Goal: Transaction & Acquisition: Purchase product/service

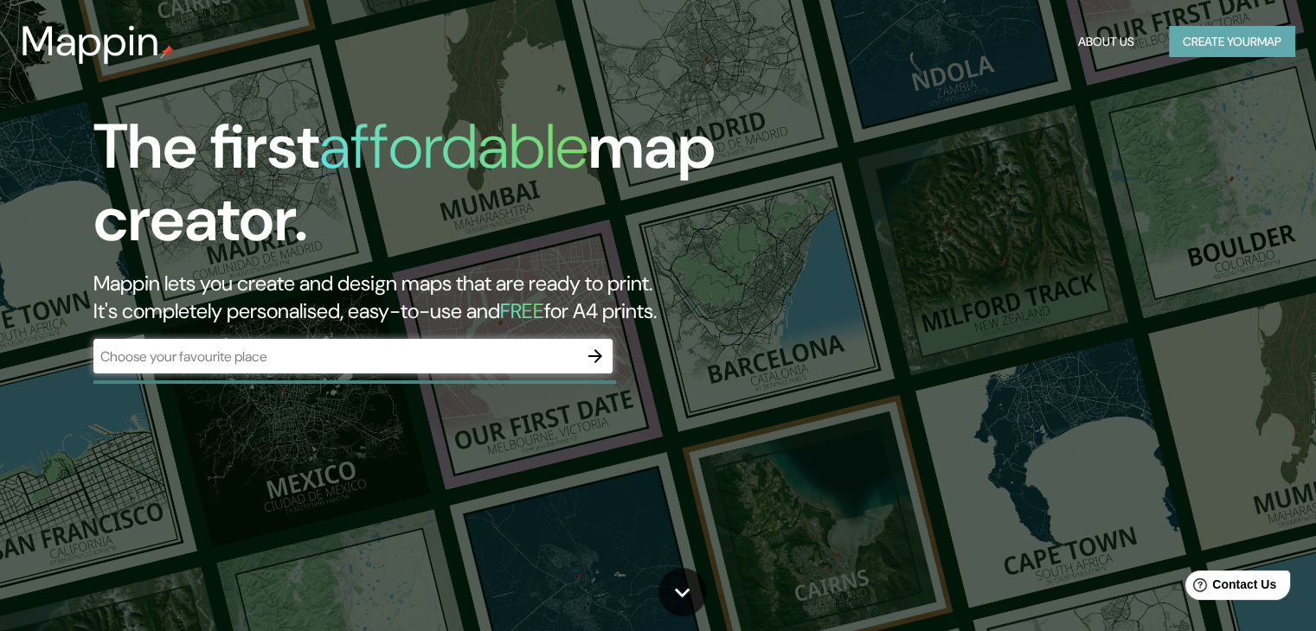
click at [1175, 32] on button "Create your map" at bounding box center [1232, 42] width 126 height 32
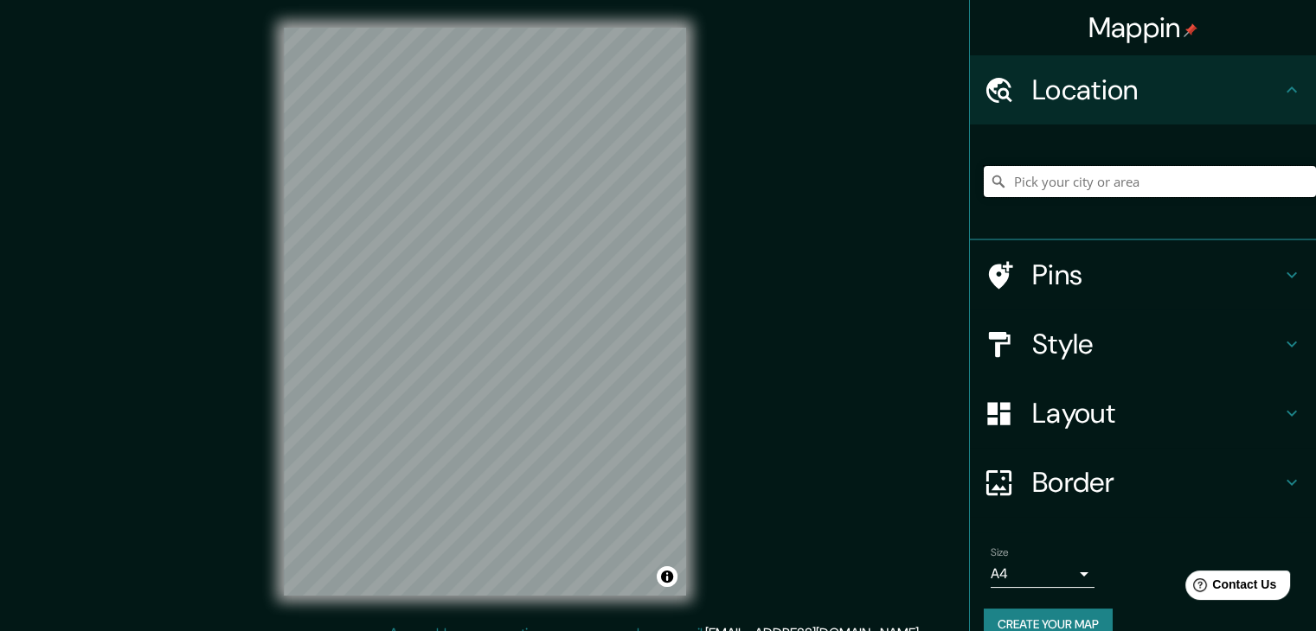
click at [1028, 178] on input "Pick your city or area" at bounding box center [1149, 181] width 332 height 31
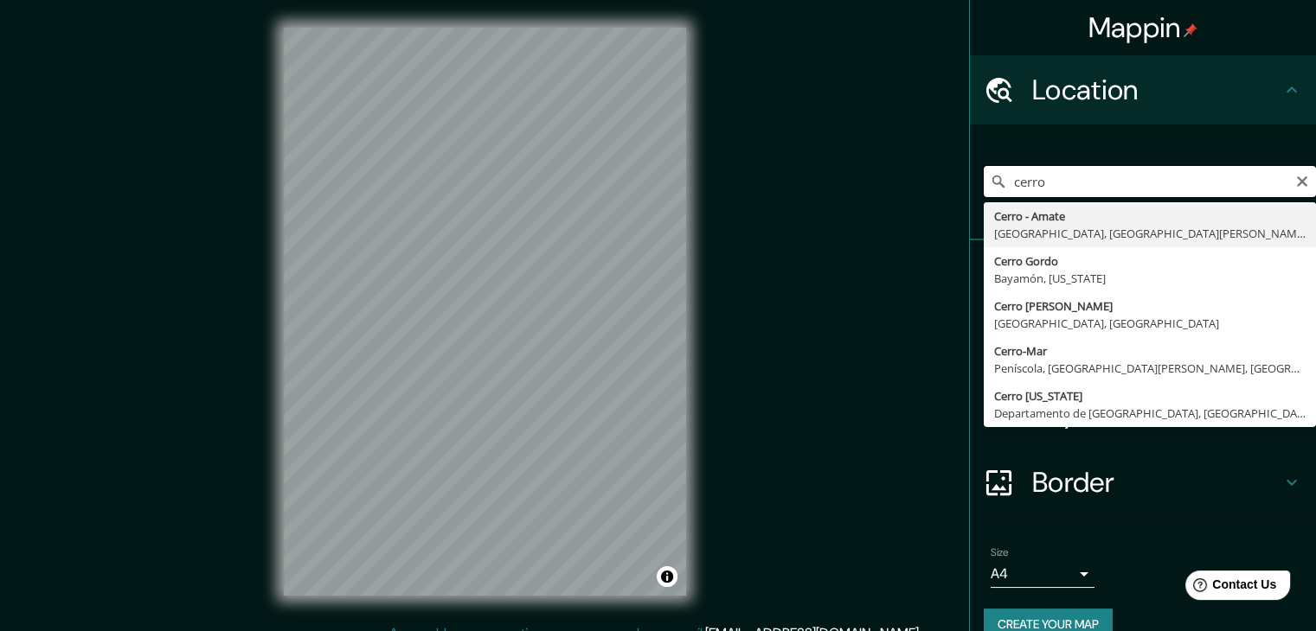
click at [1061, 188] on input "cerro" at bounding box center [1149, 181] width 332 height 31
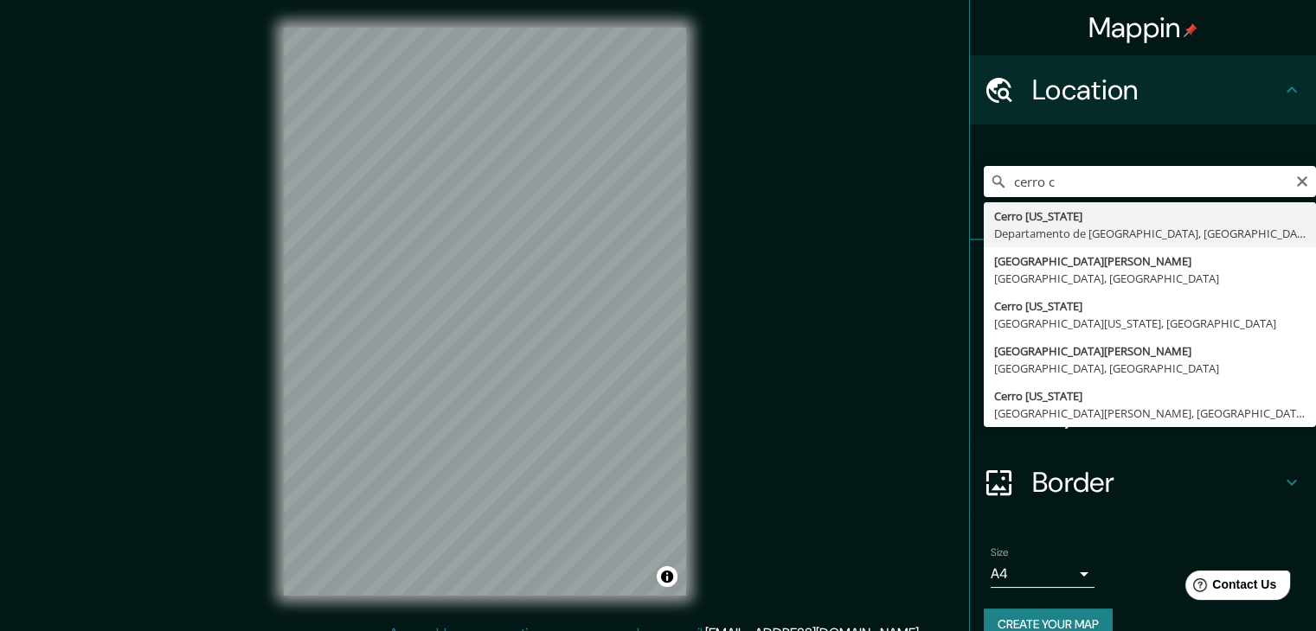
type input "[GEOGRAPHIC_DATA][US_STATE], [GEOGRAPHIC_DATA], [GEOGRAPHIC_DATA]"
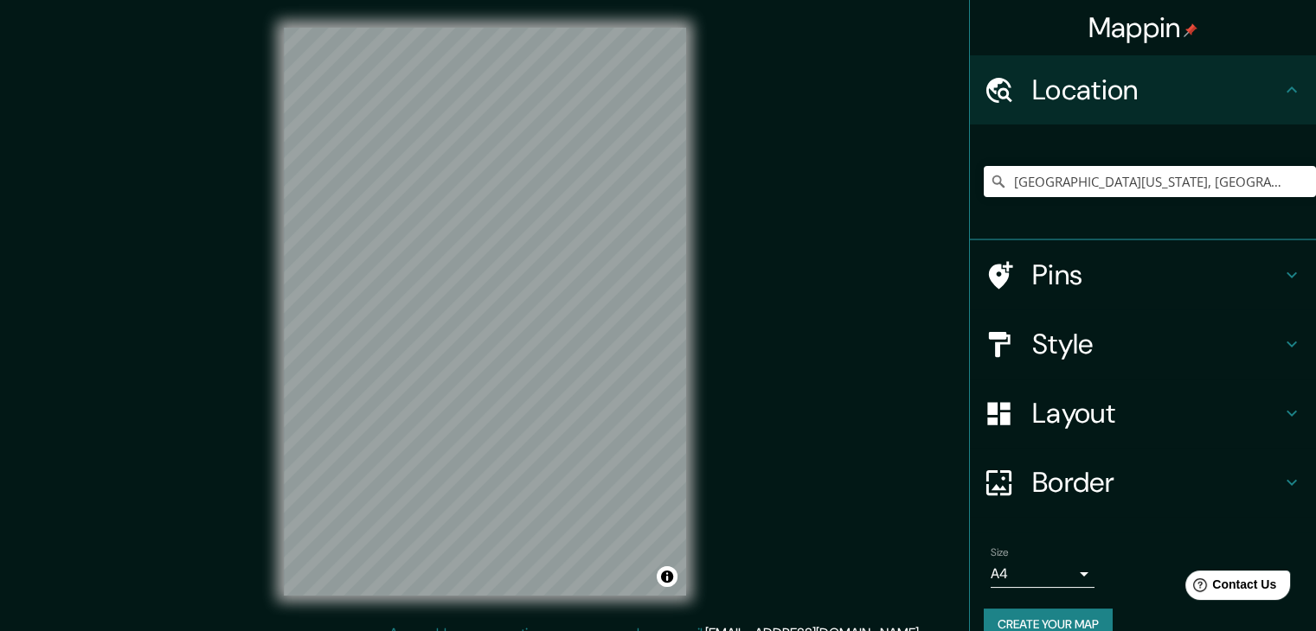
click at [1131, 448] on div "Border" at bounding box center [1143, 482] width 346 height 69
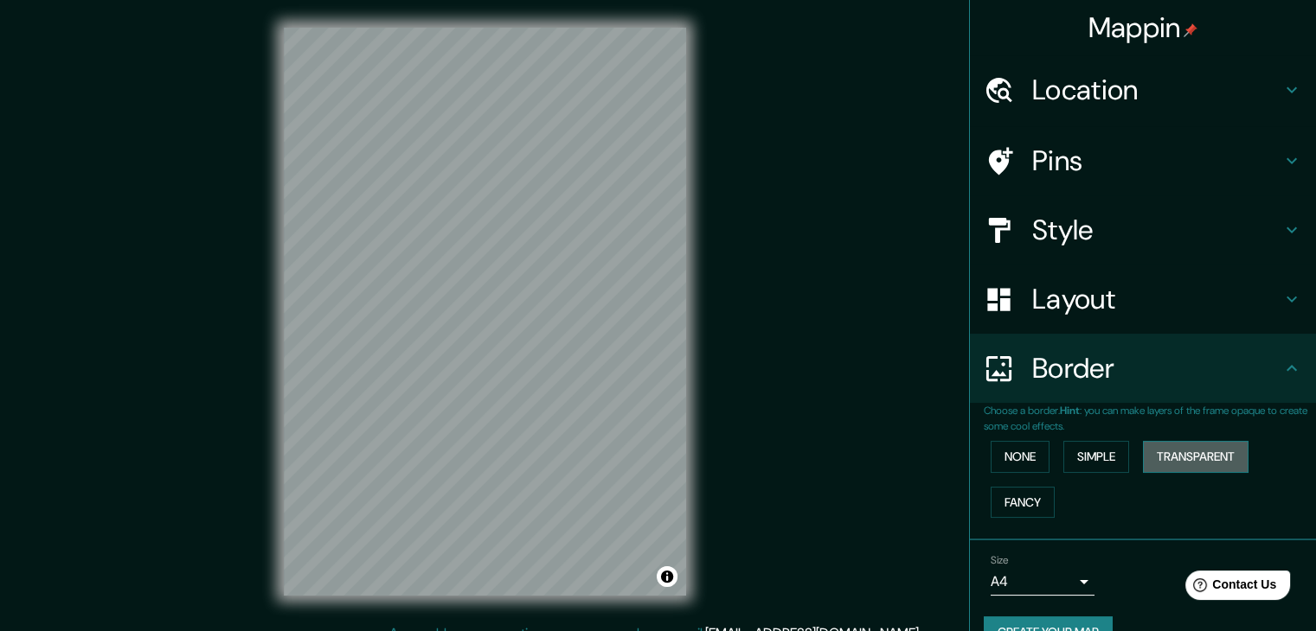
click at [1143, 446] on button "Transparent" at bounding box center [1196, 457] width 106 height 32
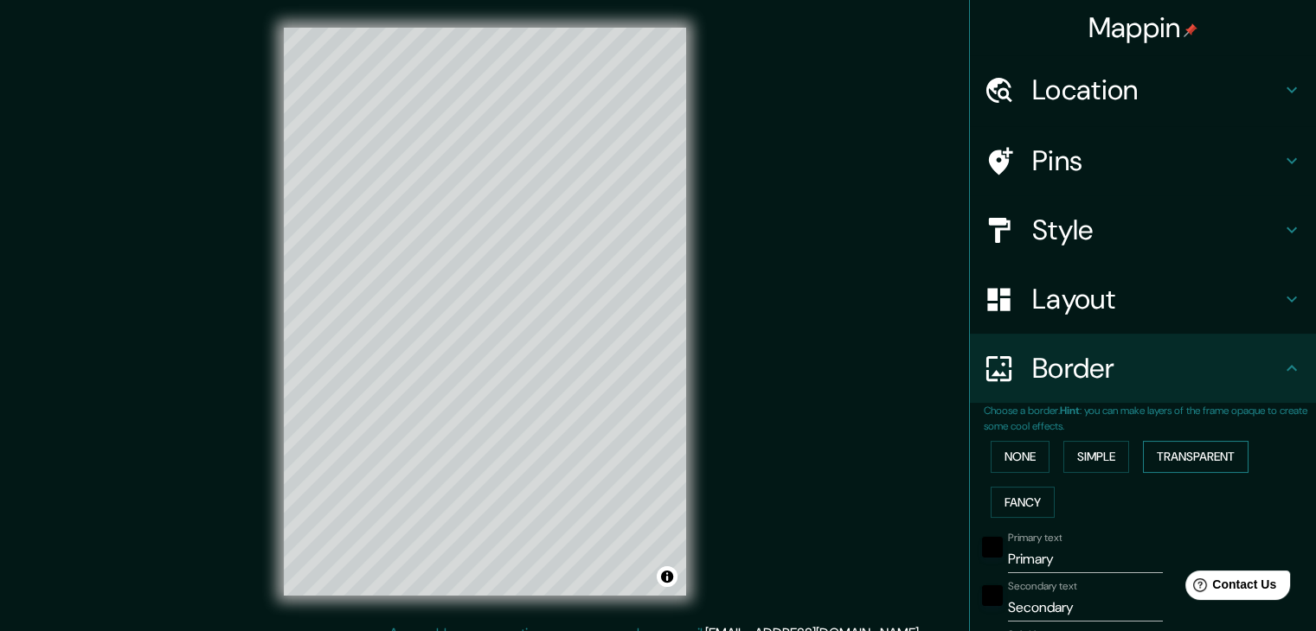
click at [1143, 445] on button "Transparent" at bounding box center [1196, 457] width 106 height 32
type input "223"
type input "37"
click at [1000, 463] on button "None" at bounding box center [1019, 457] width 59 height 32
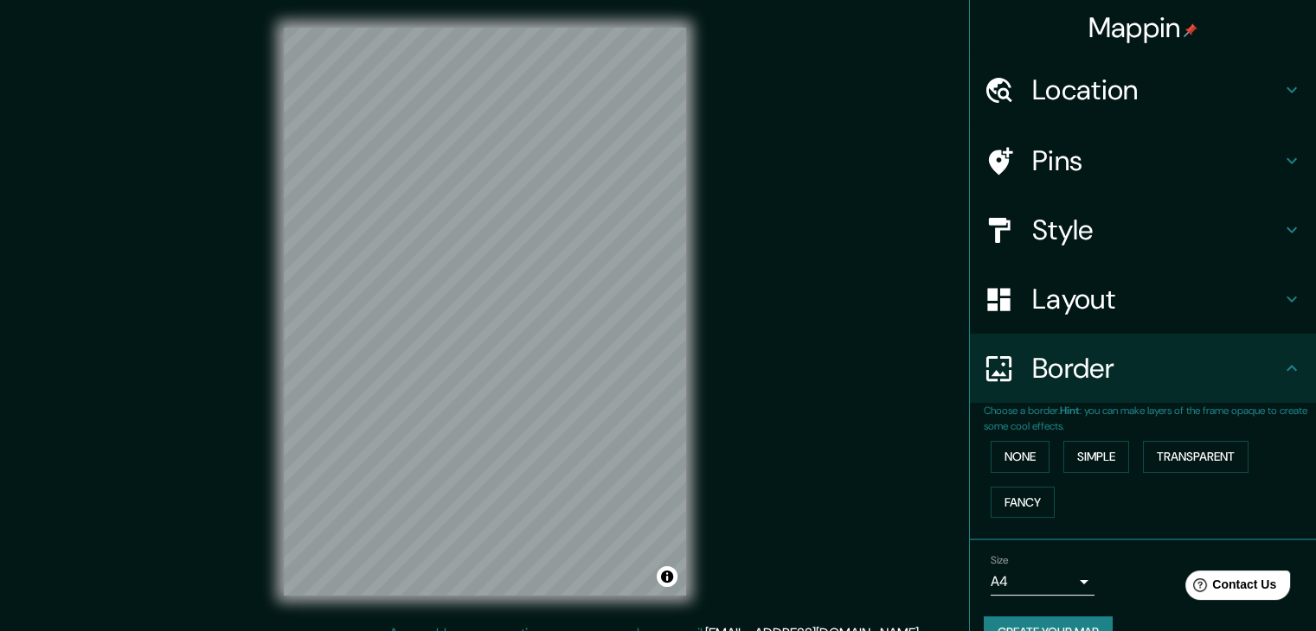
click at [1034, 367] on h4 "Border" at bounding box center [1156, 368] width 249 height 35
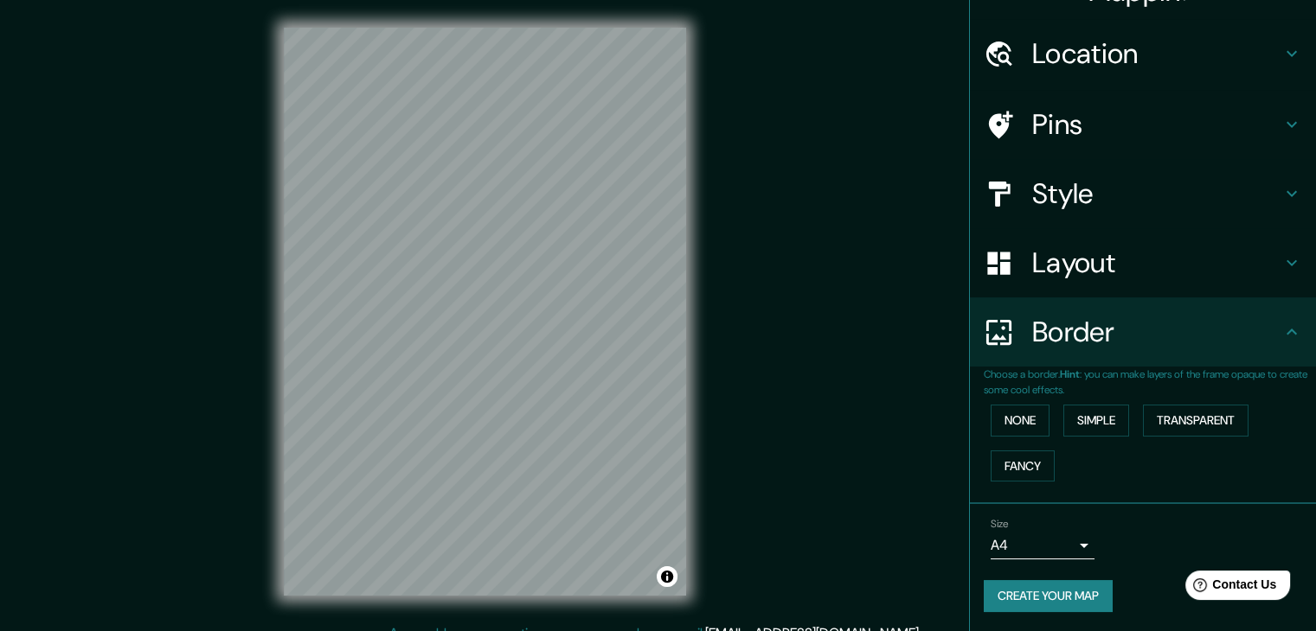
scroll to position [20, 0]
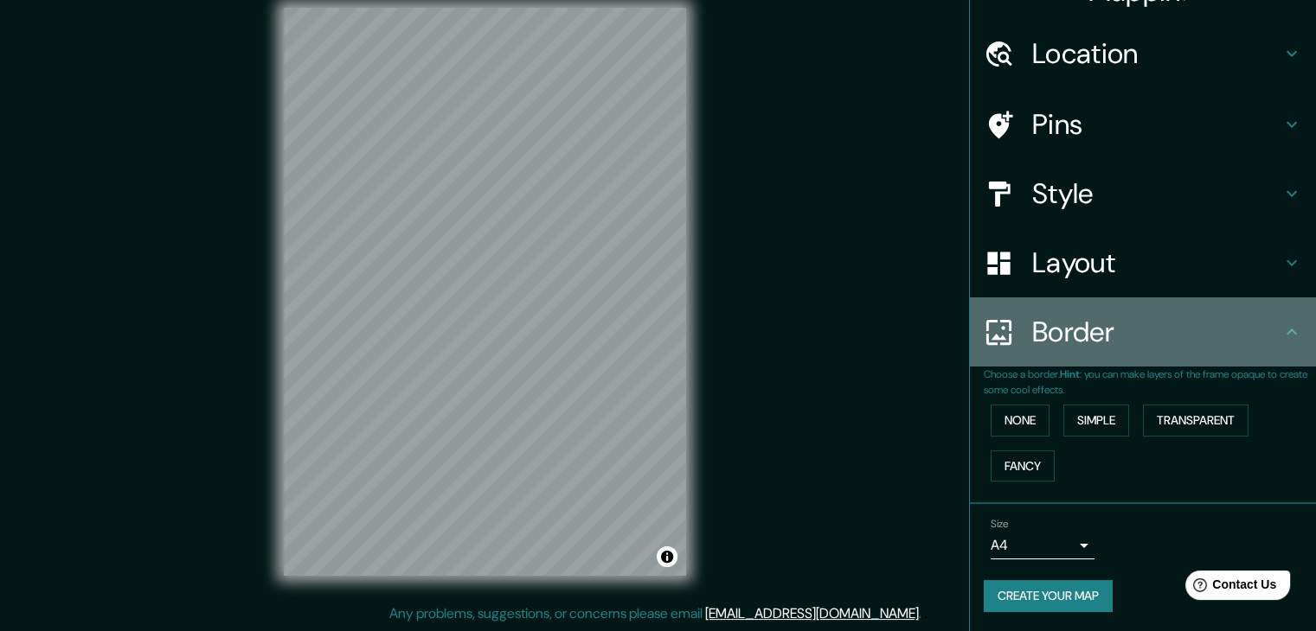
click at [1281, 340] on icon at bounding box center [1291, 332] width 21 height 21
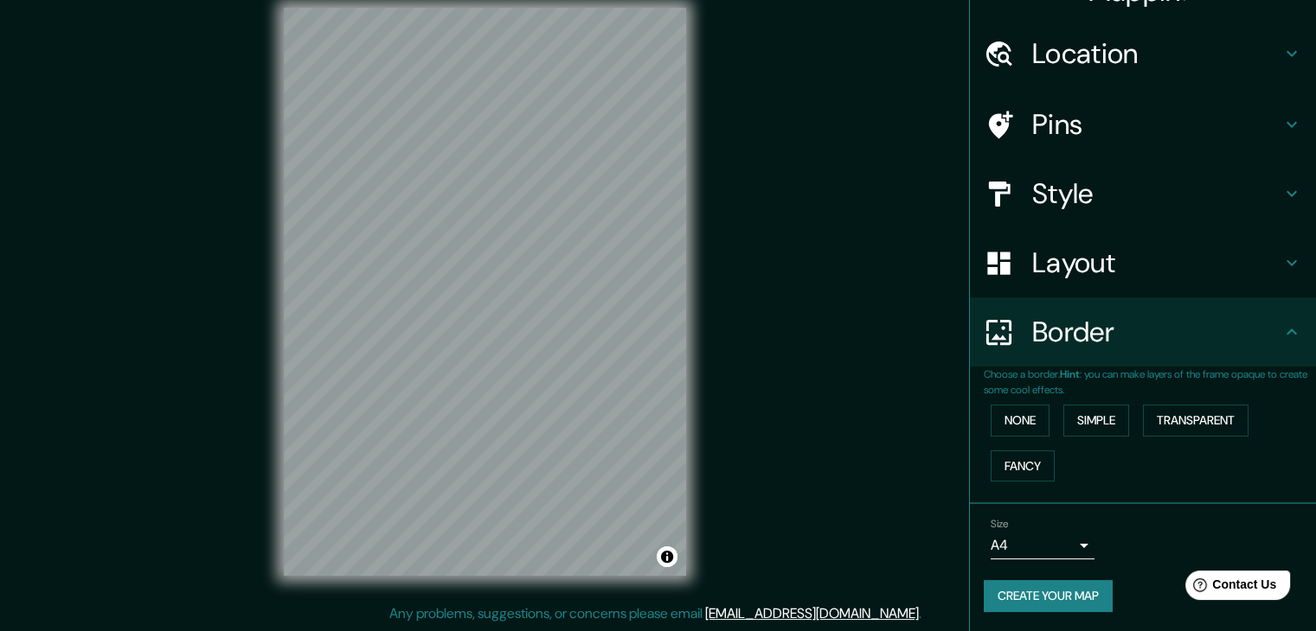
click at [1281, 270] on icon at bounding box center [1291, 263] width 21 height 21
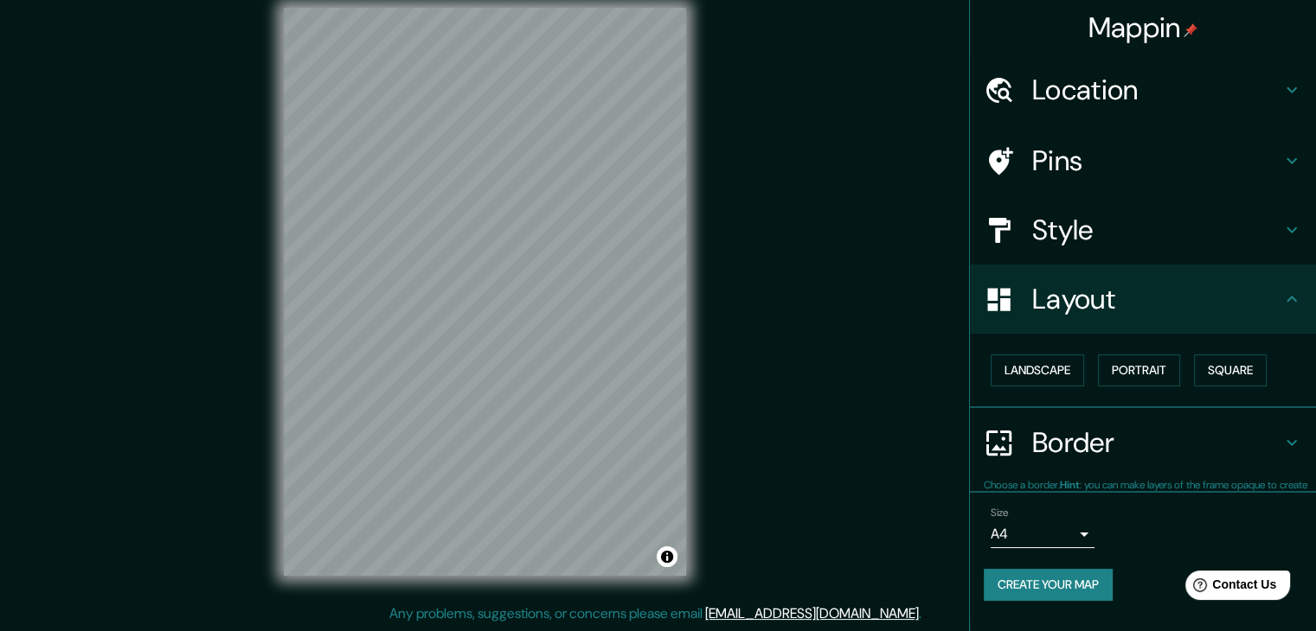
scroll to position [0, 0]
click at [1201, 369] on button "Square" at bounding box center [1230, 371] width 73 height 32
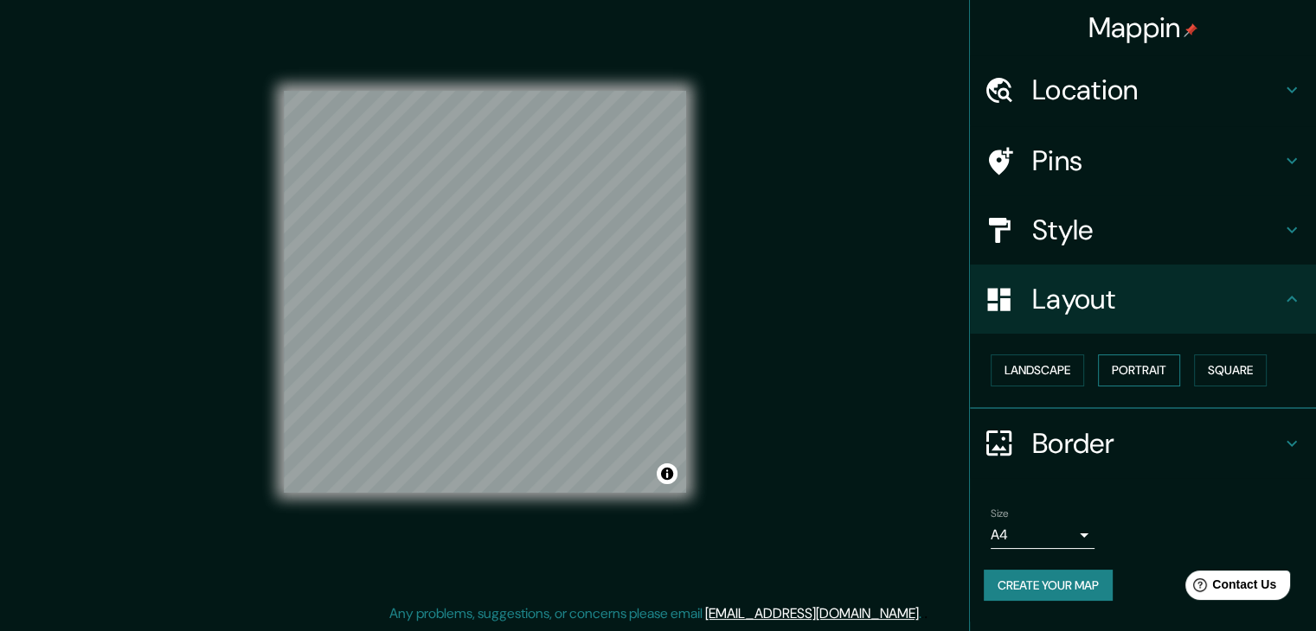
click at [1171, 371] on button "Portrait" at bounding box center [1139, 371] width 82 height 32
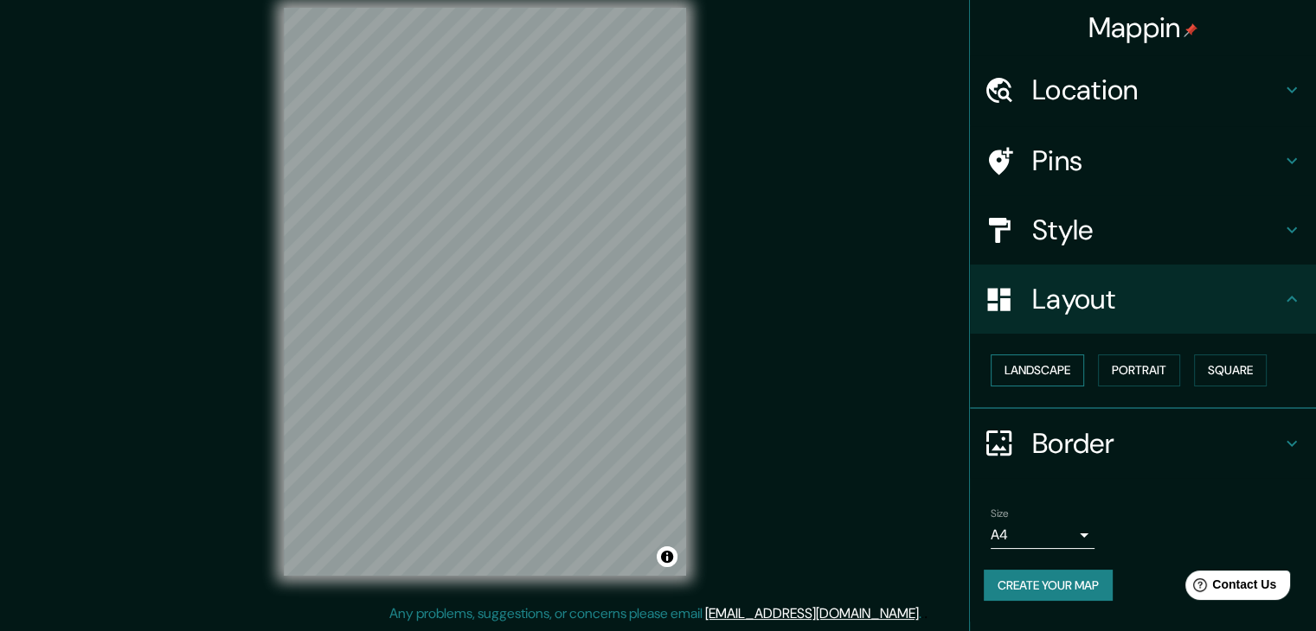
click at [1066, 369] on button "Landscape" at bounding box center [1036, 371] width 93 height 32
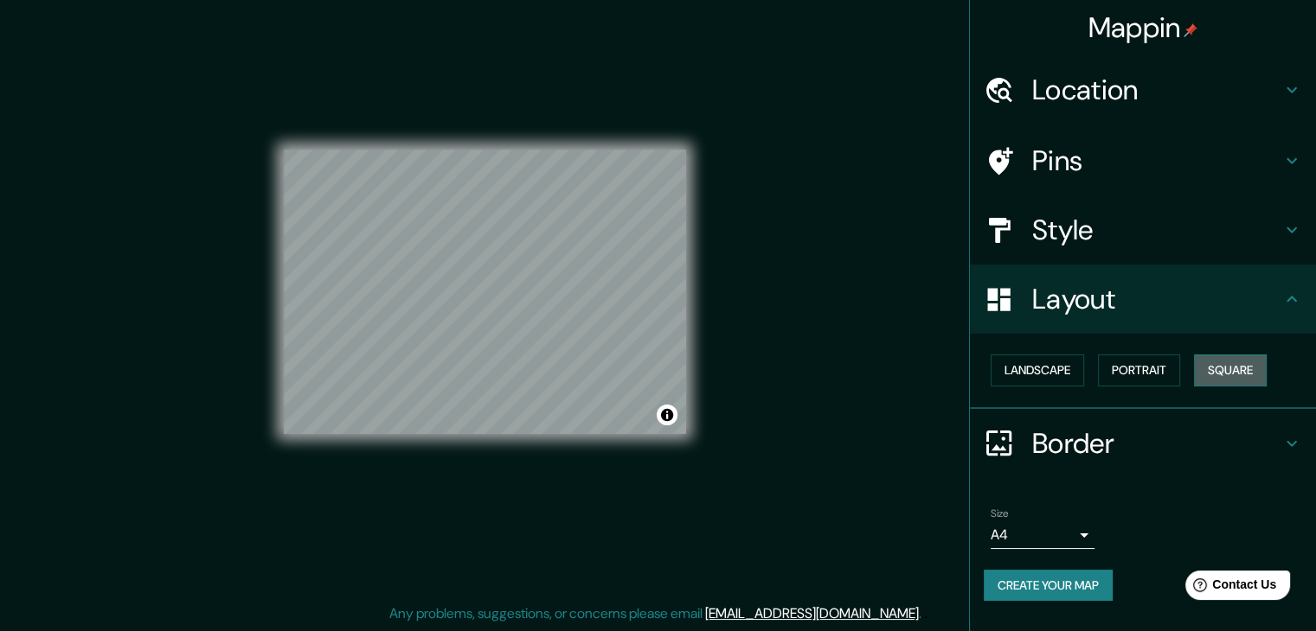
click at [1246, 355] on button "Square" at bounding box center [1230, 371] width 73 height 32
